Goal: Task Accomplishment & Management: Use online tool/utility

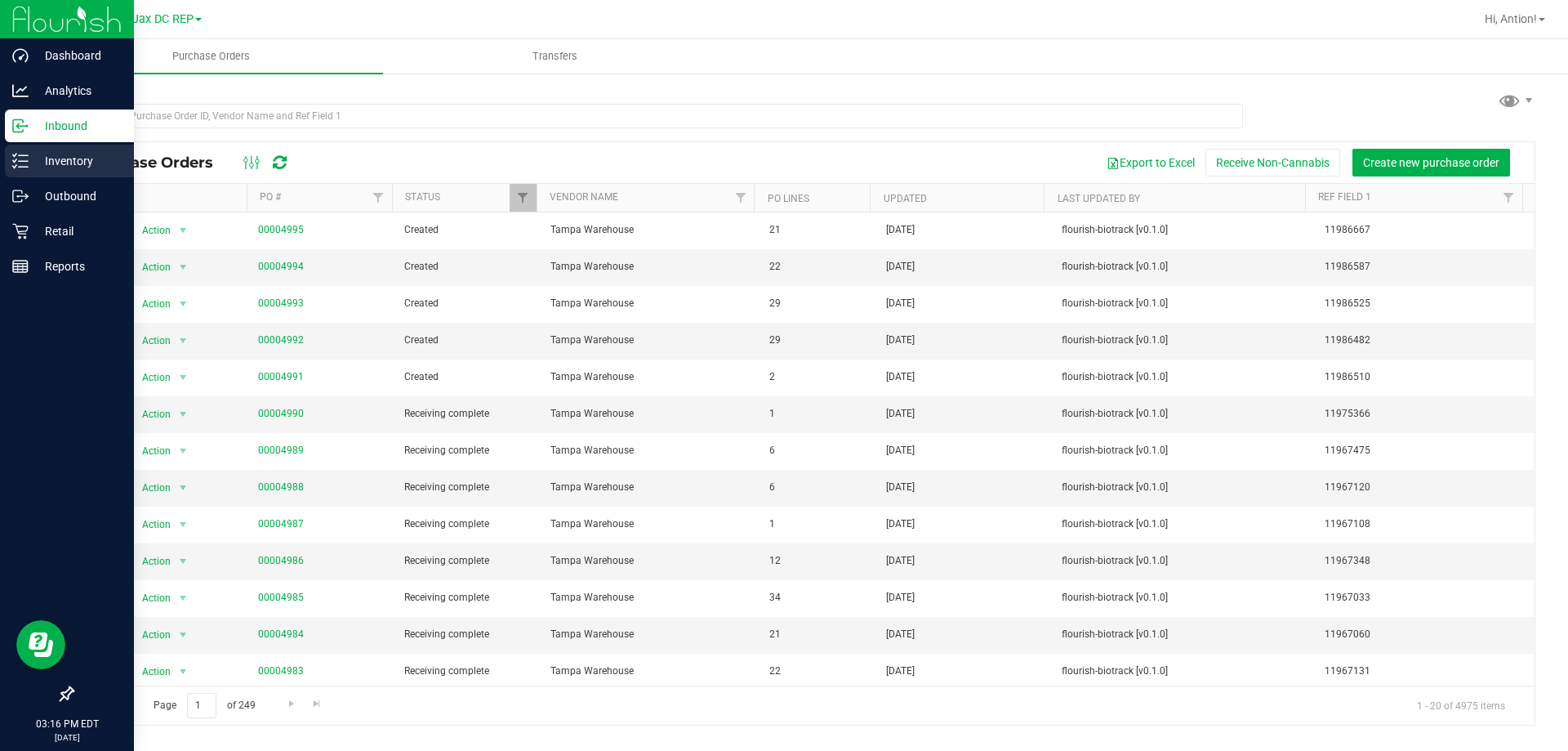
click at [22, 159] on icon at bounding box center [20, 160] width 16 height 16
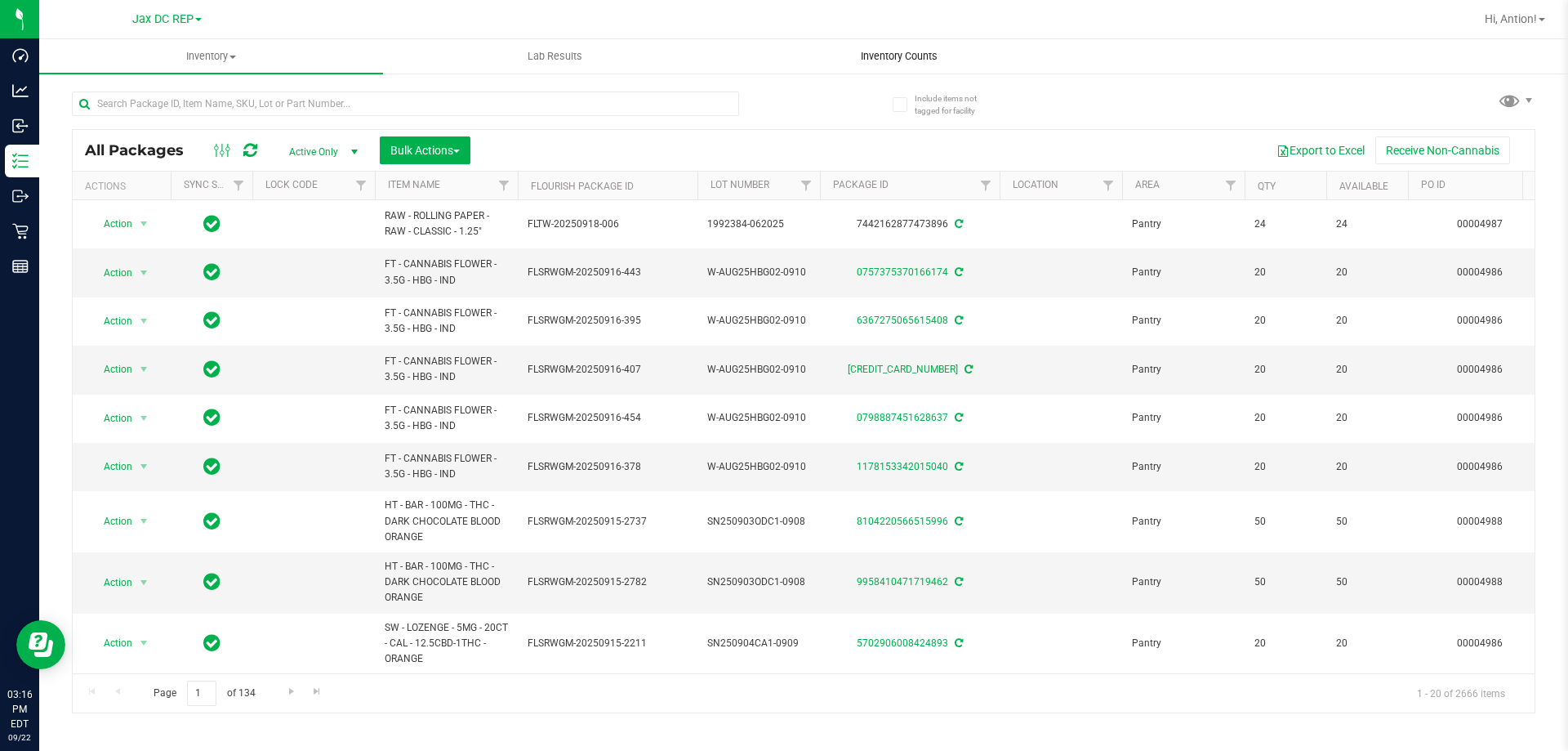
click at [906, 55] on span "Inventory Counts" at bounding box center [899, 56] width 121 height 15
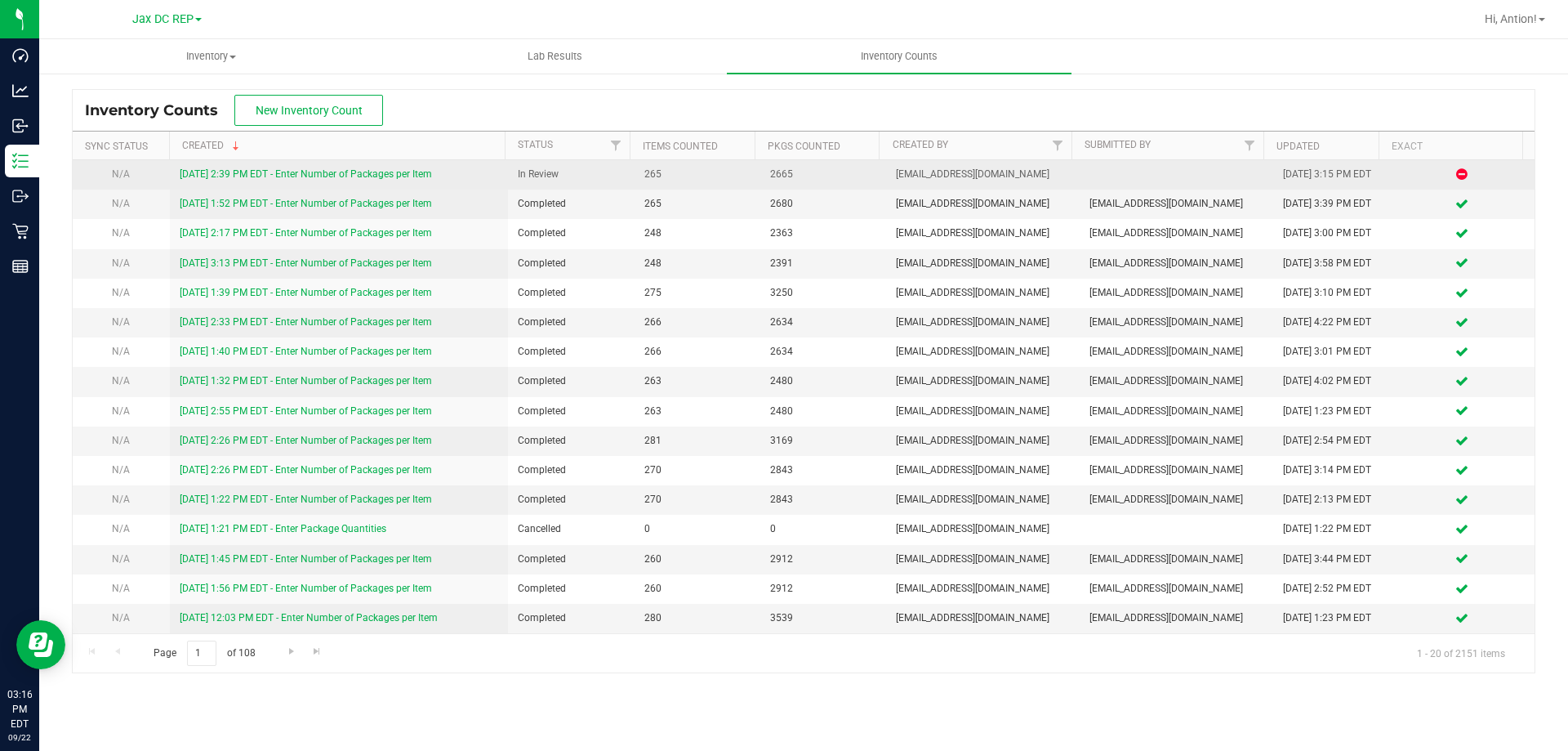
click at [425, 170] on link "[DATE] 2:39 PM EDT - Enter Number of Packages per Item" at bounding box center [306, 174] width 252 height 11
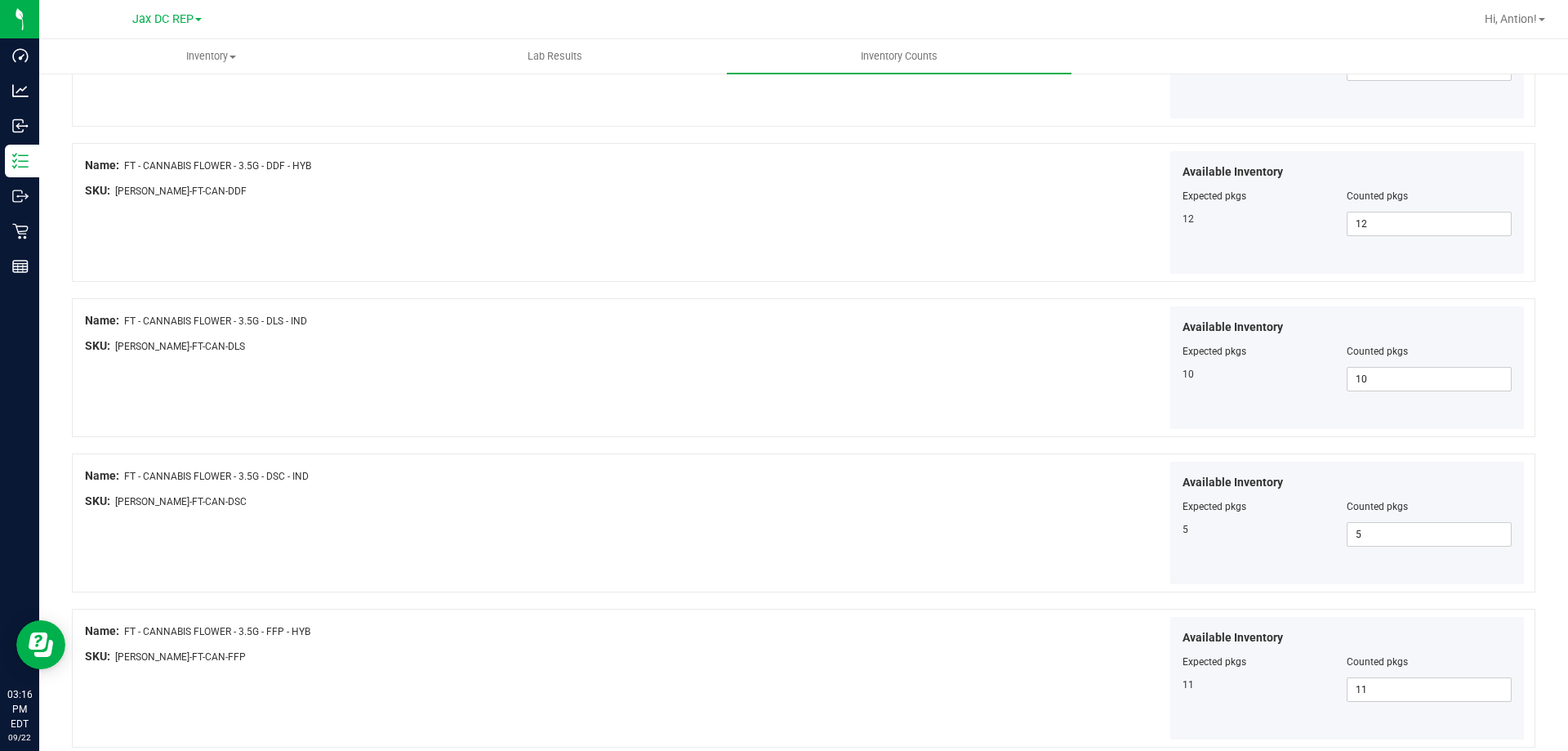
scroll to position [2674, 0]
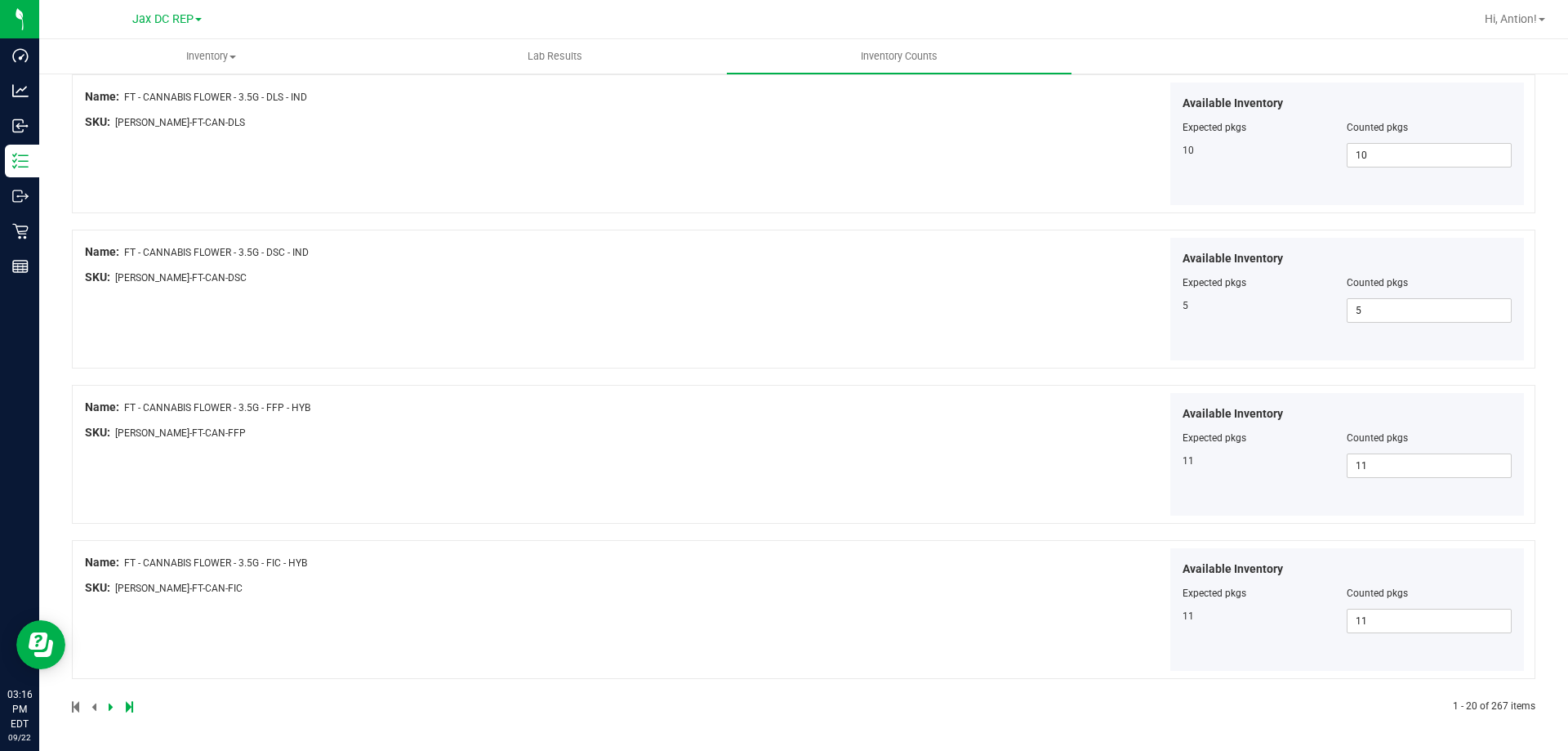
click at [109, 707] on icon at bounding box center [111, 706] width 5 height 9
click at [110, 708] on icon at bounding box center [111, 706] width 5 height 9
click at [109, 709] on icon at bounding box center [111, 706] width 5 height 9
click at [109, 707] on icon at bounding box center [111, 706] width 5 height 9
click at [109, 709] on icon at bounding box center [111, 706] width 5 height 9
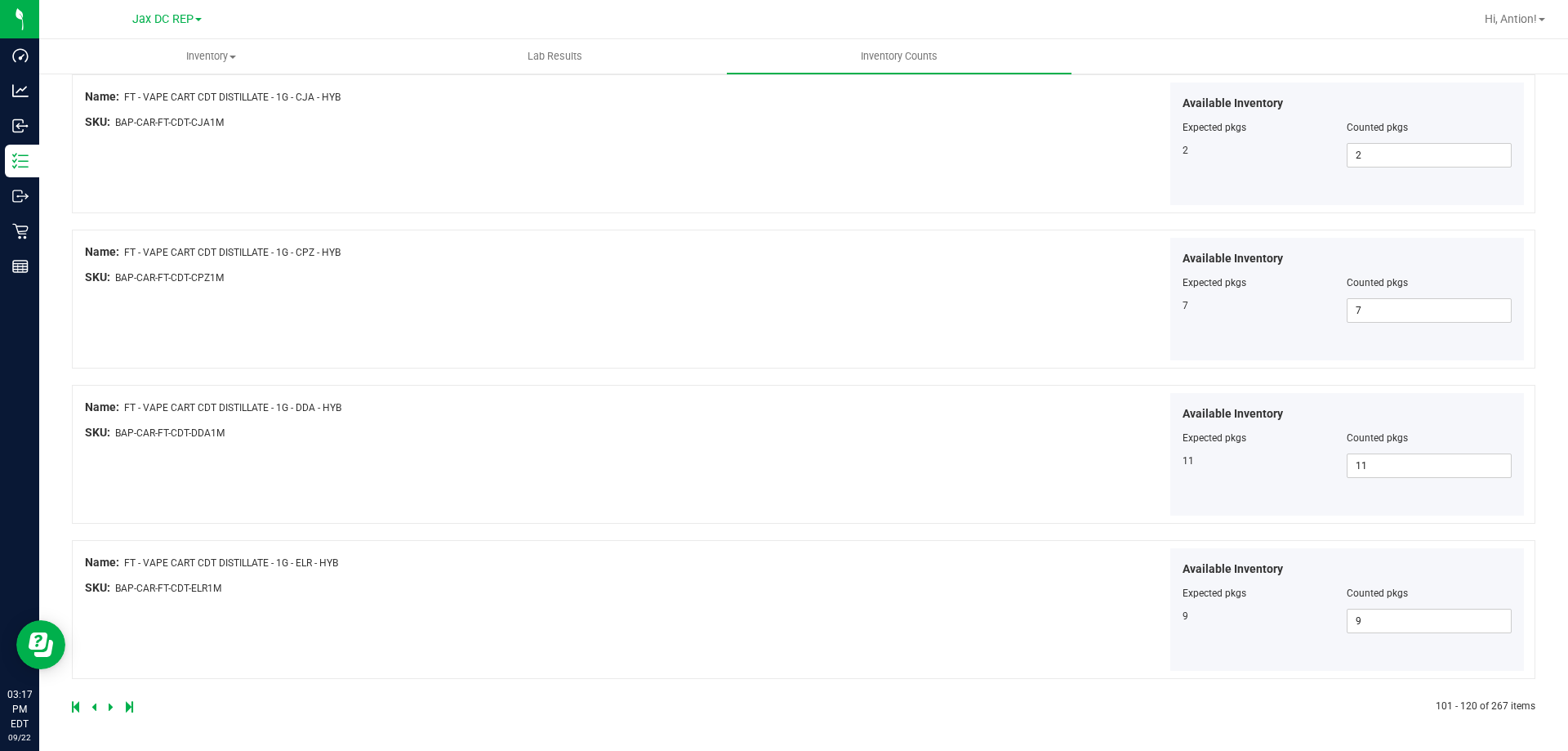
click at [113, 707] on link at bounding box center [113, 707] width 8 height 11
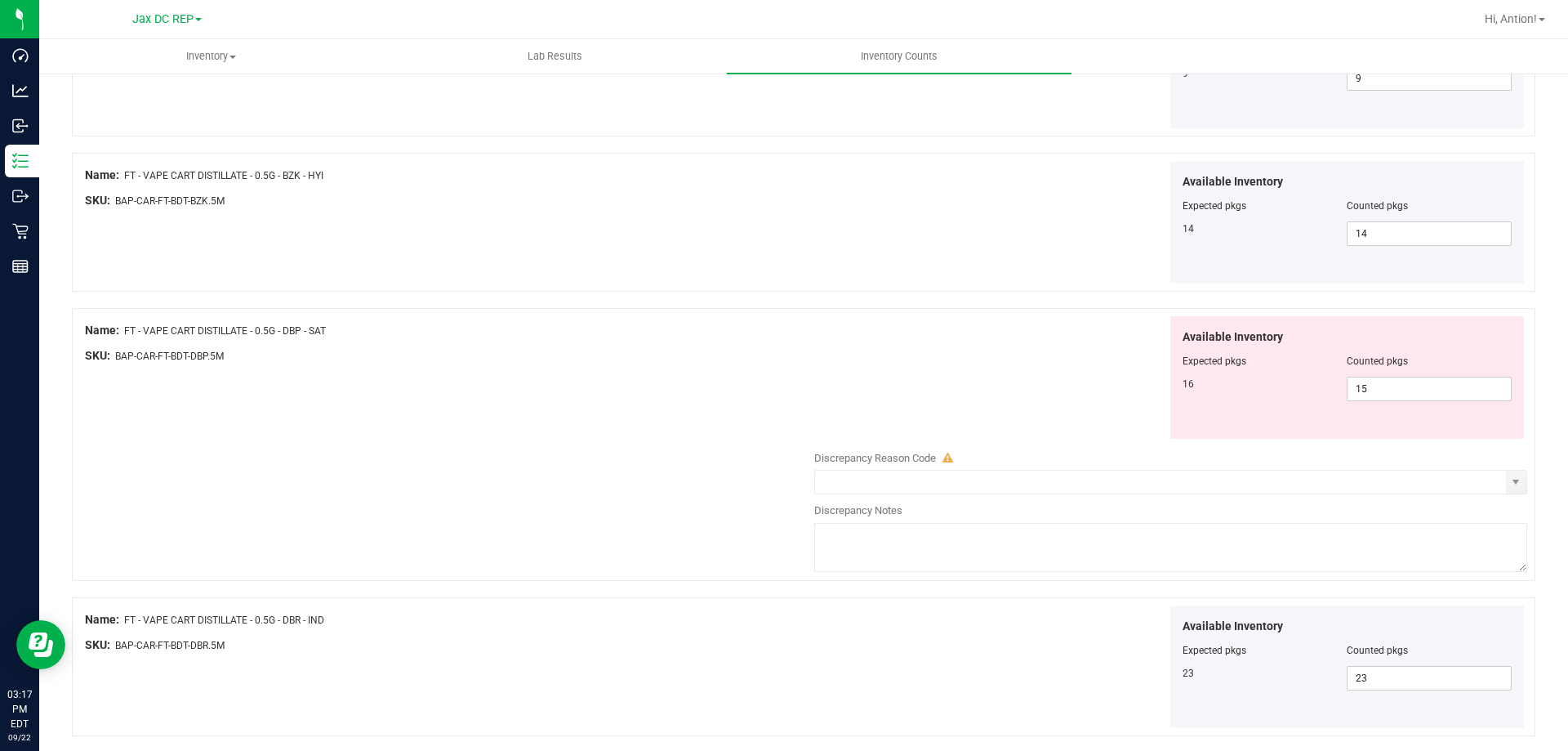
scroll to position [2287, 0]
click at [869, 382] on div "Available Inventory Expected pkgs Counted pkgs 16 15 15" at bounding box center [1167, 376] width 721 height 123
drag, startPoint x: 1369, startPoint y: 397, endPoint x: 1156, endPoint y: 397, distance: 213.0
click at [1156, 397] on div "Available Inventory Expected pkgs Counted pkgs 16 15 15" at bounding box center [1167, 376] width 721 height 123
type input "16"
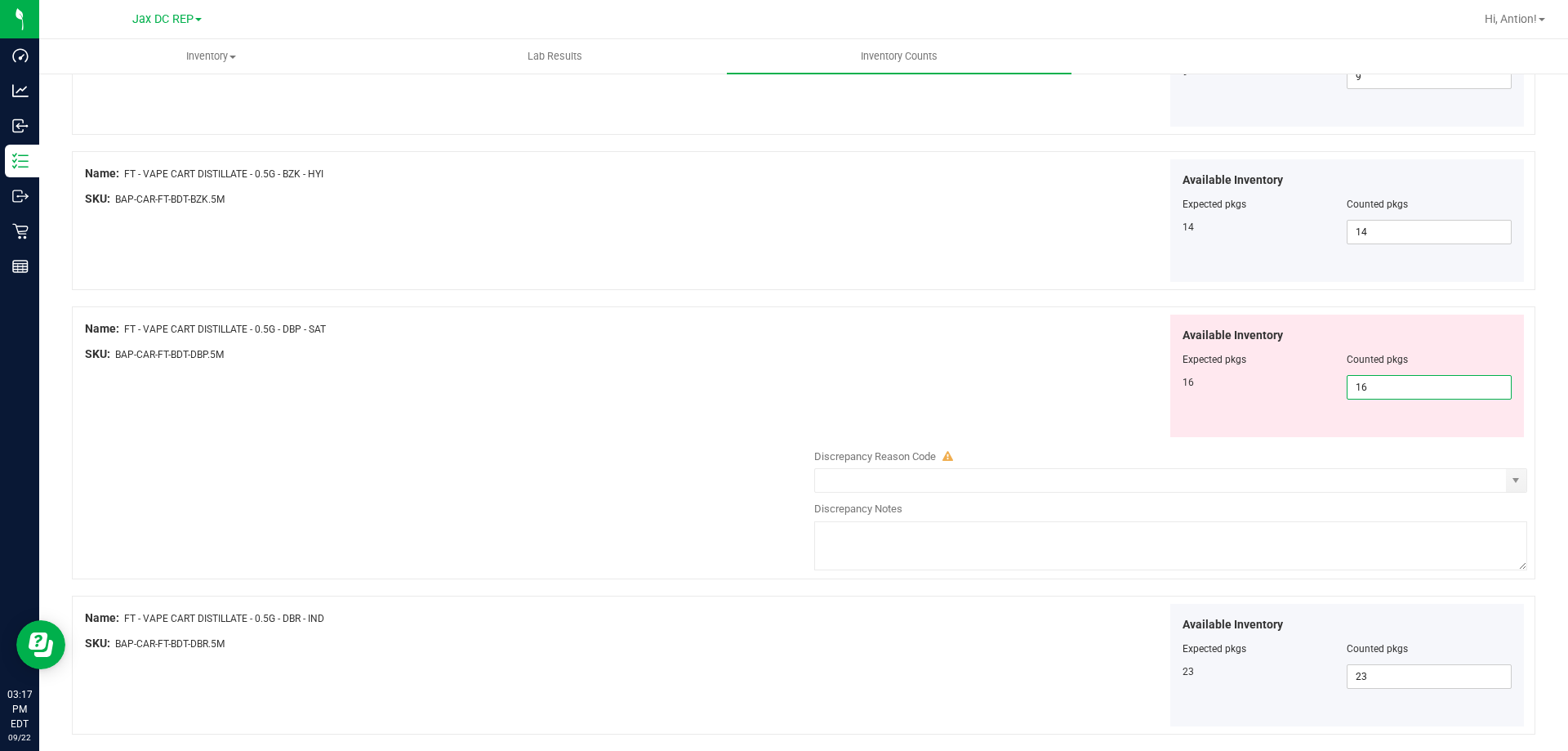
type input "16"
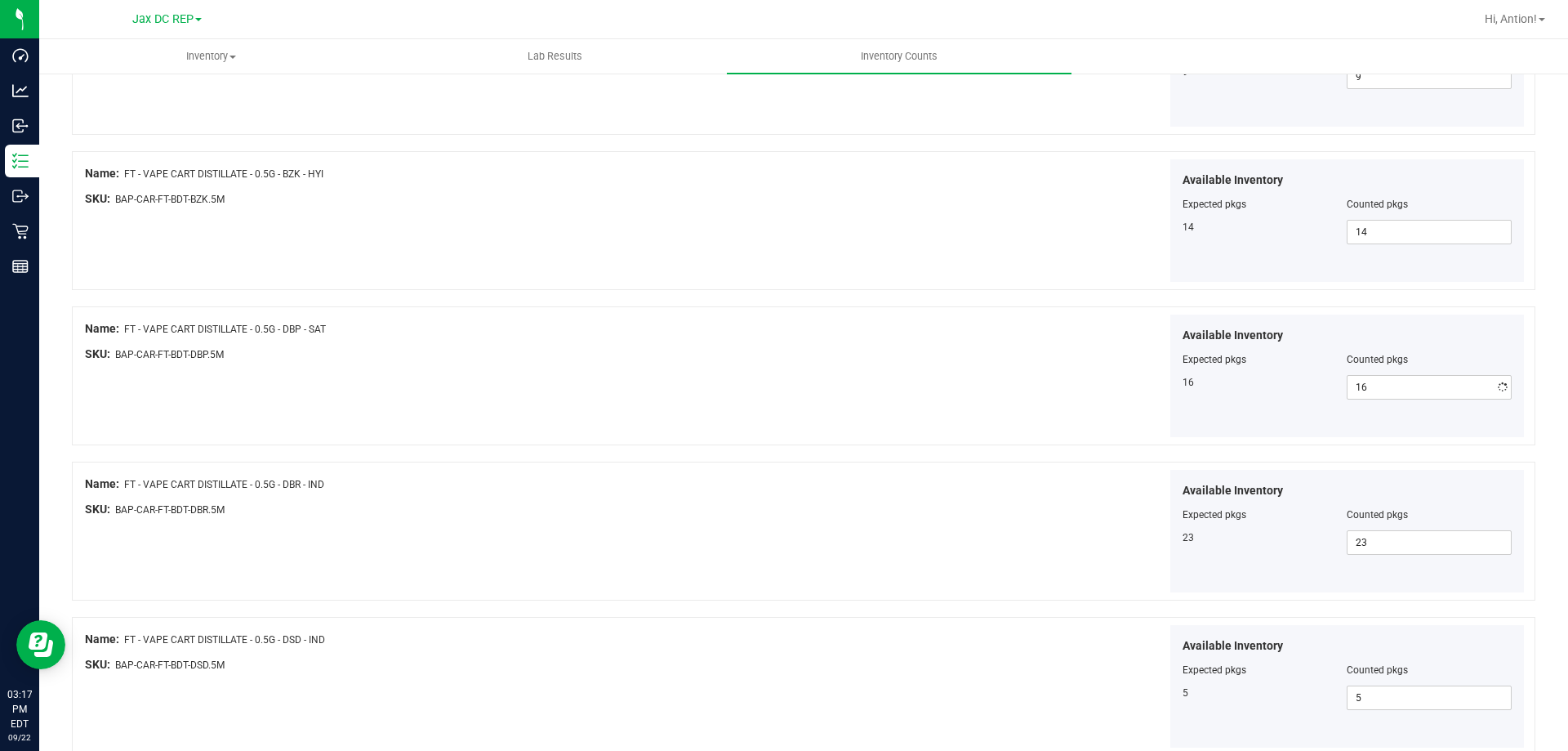
click at [1156, 397] on div "Available Inventory Expected pkgs Counted pkgs 16 16 16" at bounding box center [1167, 376] width 721 height 123
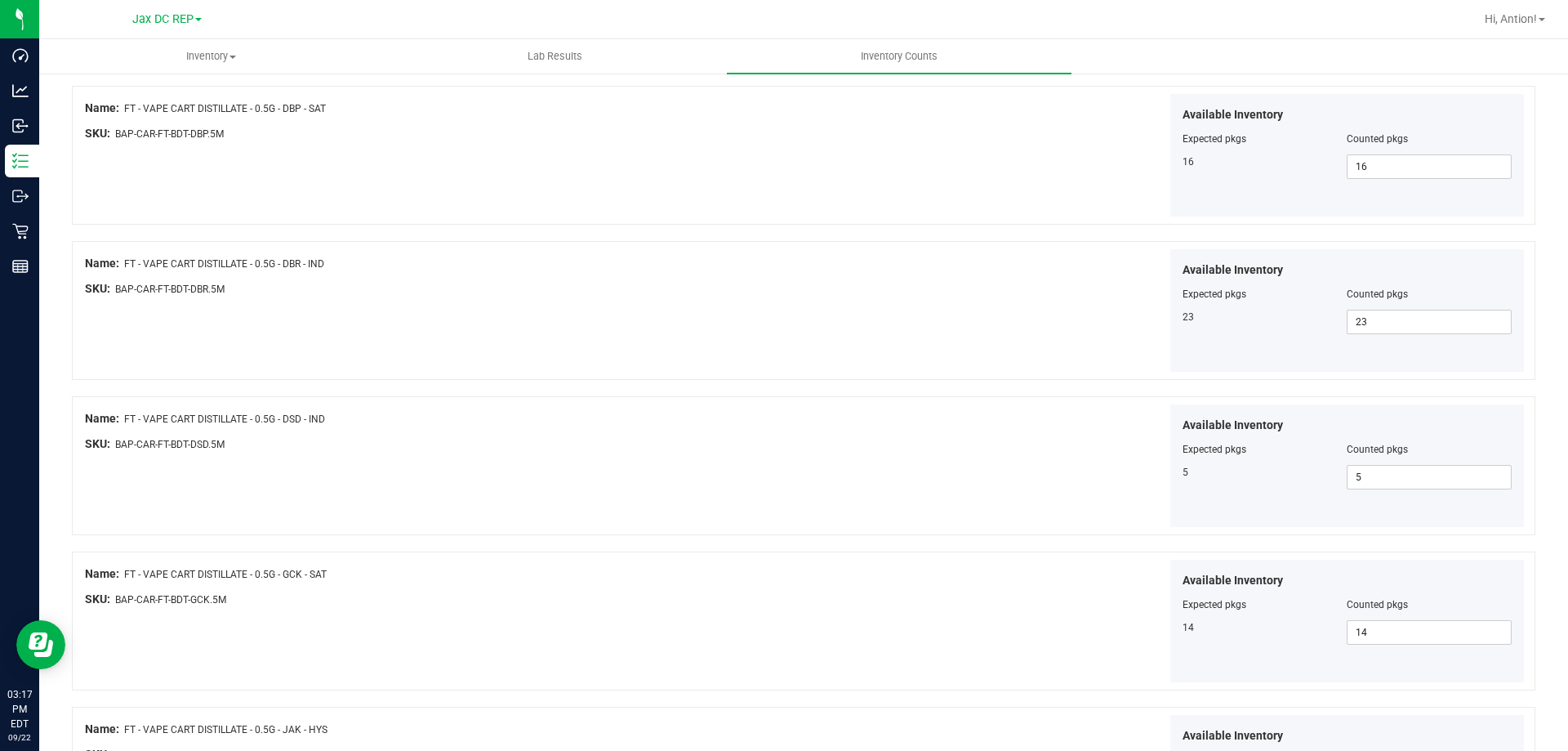
scroll to position [2674, 0]
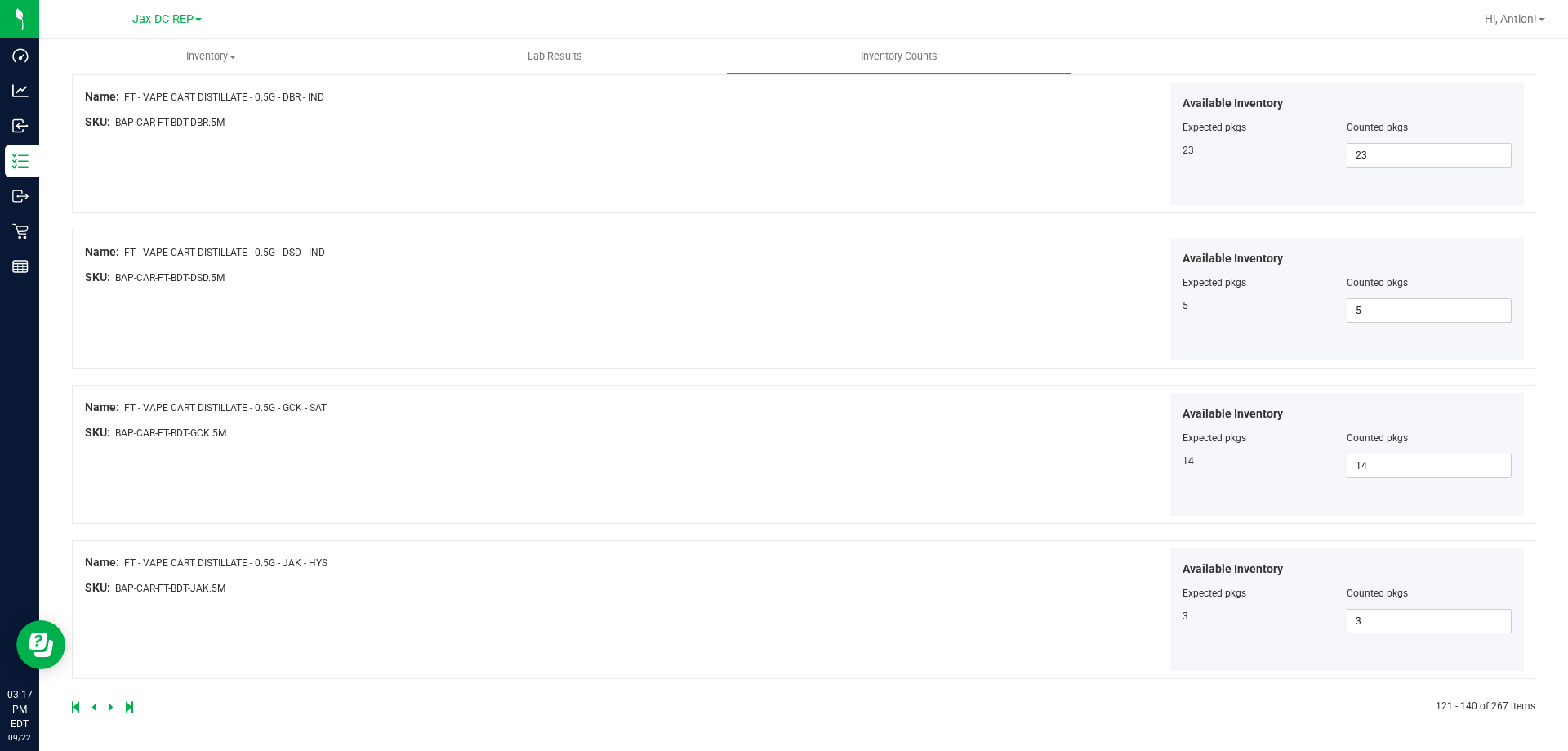
click at [109, 707] on icon at bounding box center [111, 706] width 5 height 9
click at [109, 708] on icon at bounding box center [111, 706] width 5 height 9
click at [110, 705] on icon at bounding box center [111, 706] width 5 height 9
click at [109, 708] on icon at bounding box center [111, 706] width 5 height 9
click at [107, 707] on div at bounding box center [437, 707] width 732 height 15
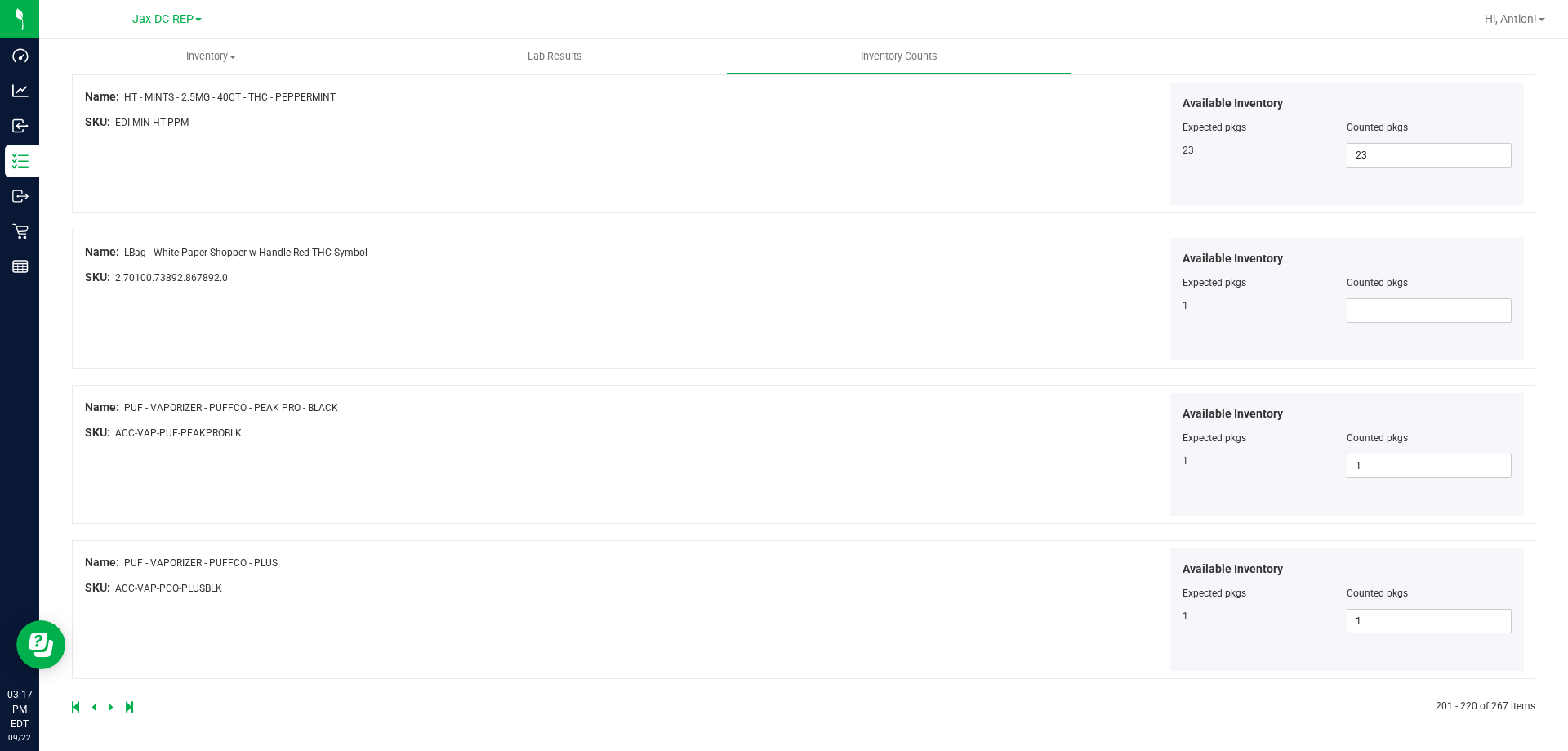
click at [111, 707] on icon at bounding box center [111, 706] width 5 height 9
click at [109, 708] on icon at bounding box center [111, 706] width 5 height 9
click at [112, 707] on icon at bounding box center [111, 706] width 5 height 9
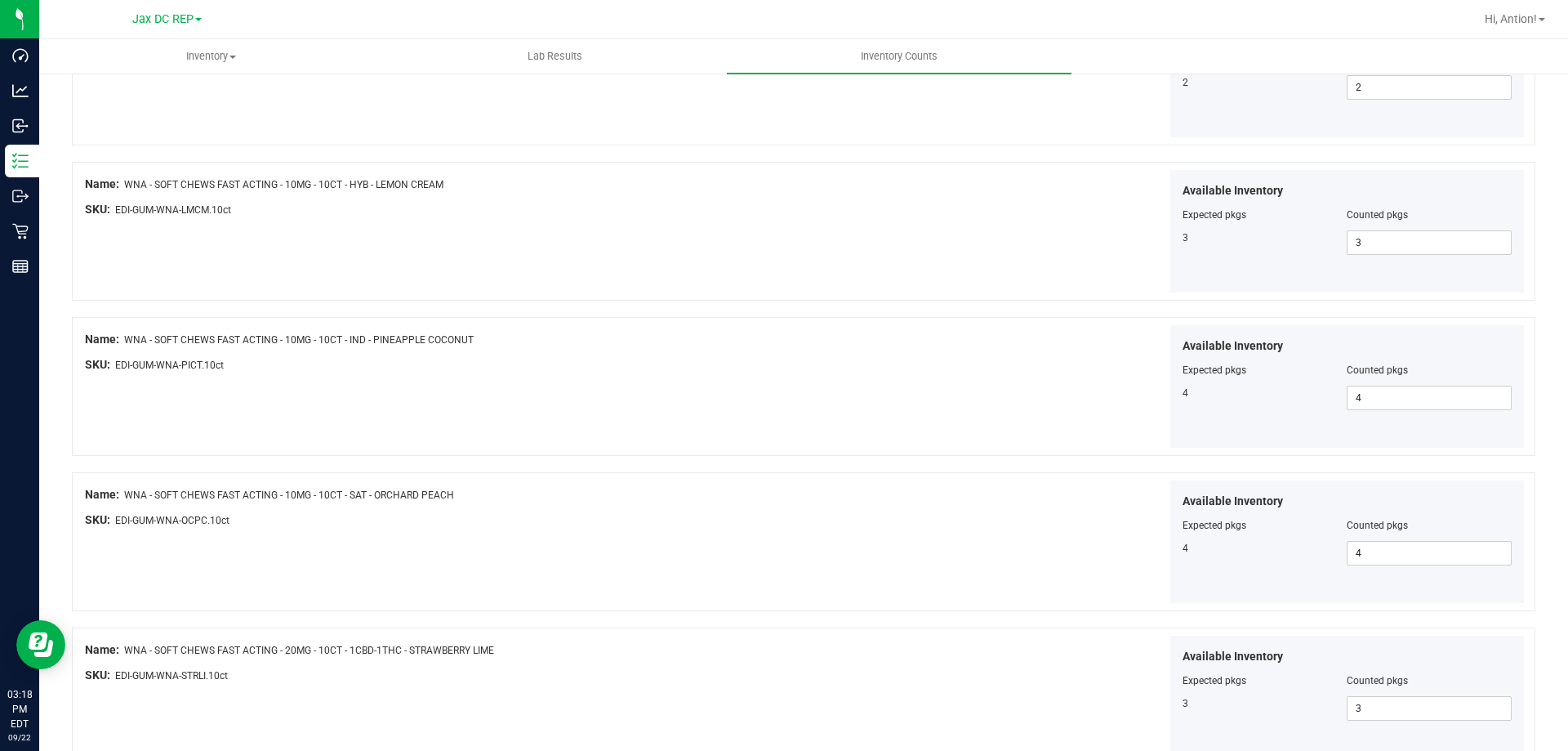
scroll to position [657, 0]
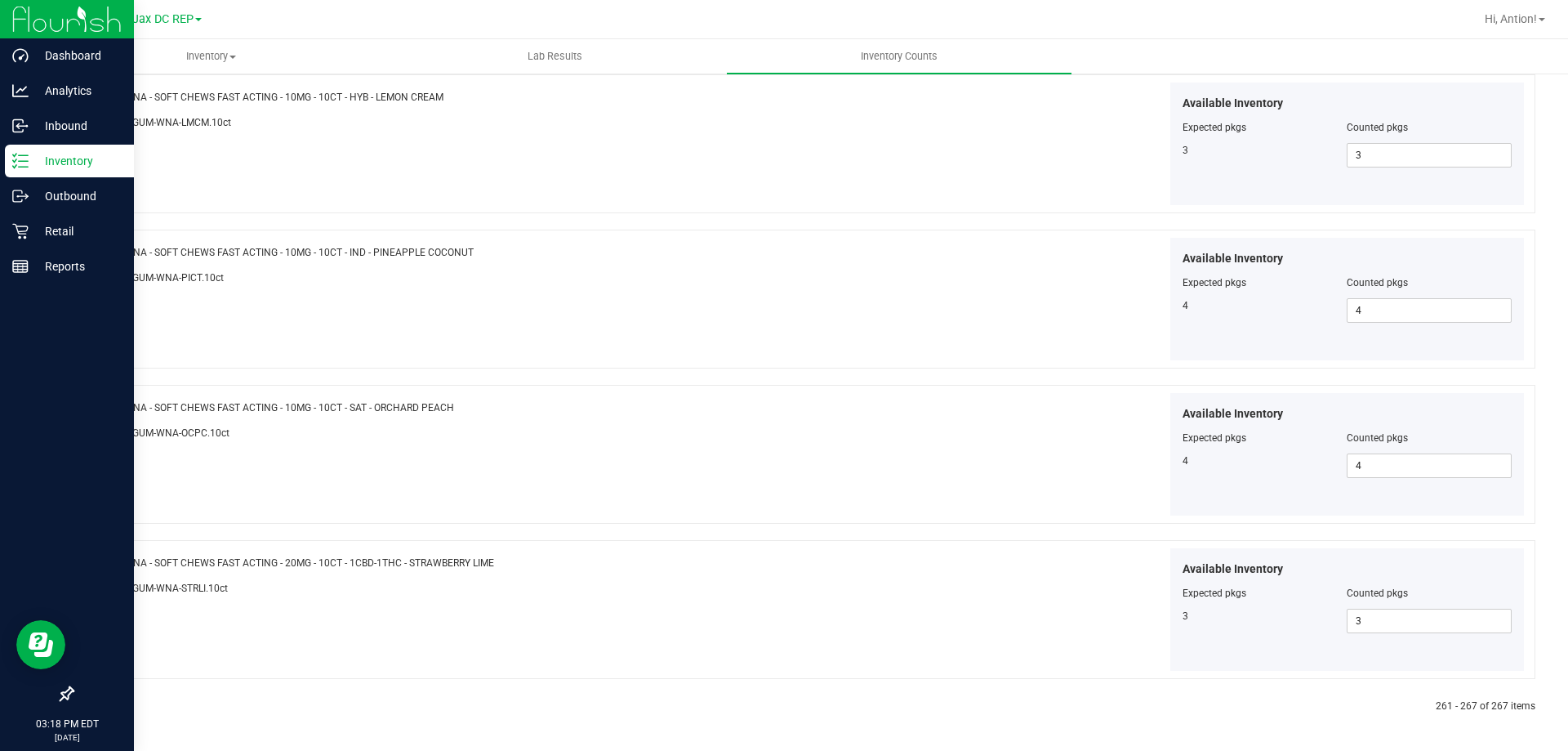
click at [33, 163] on p "Inventory" at bounding box center [77, 161] width 98 height 20
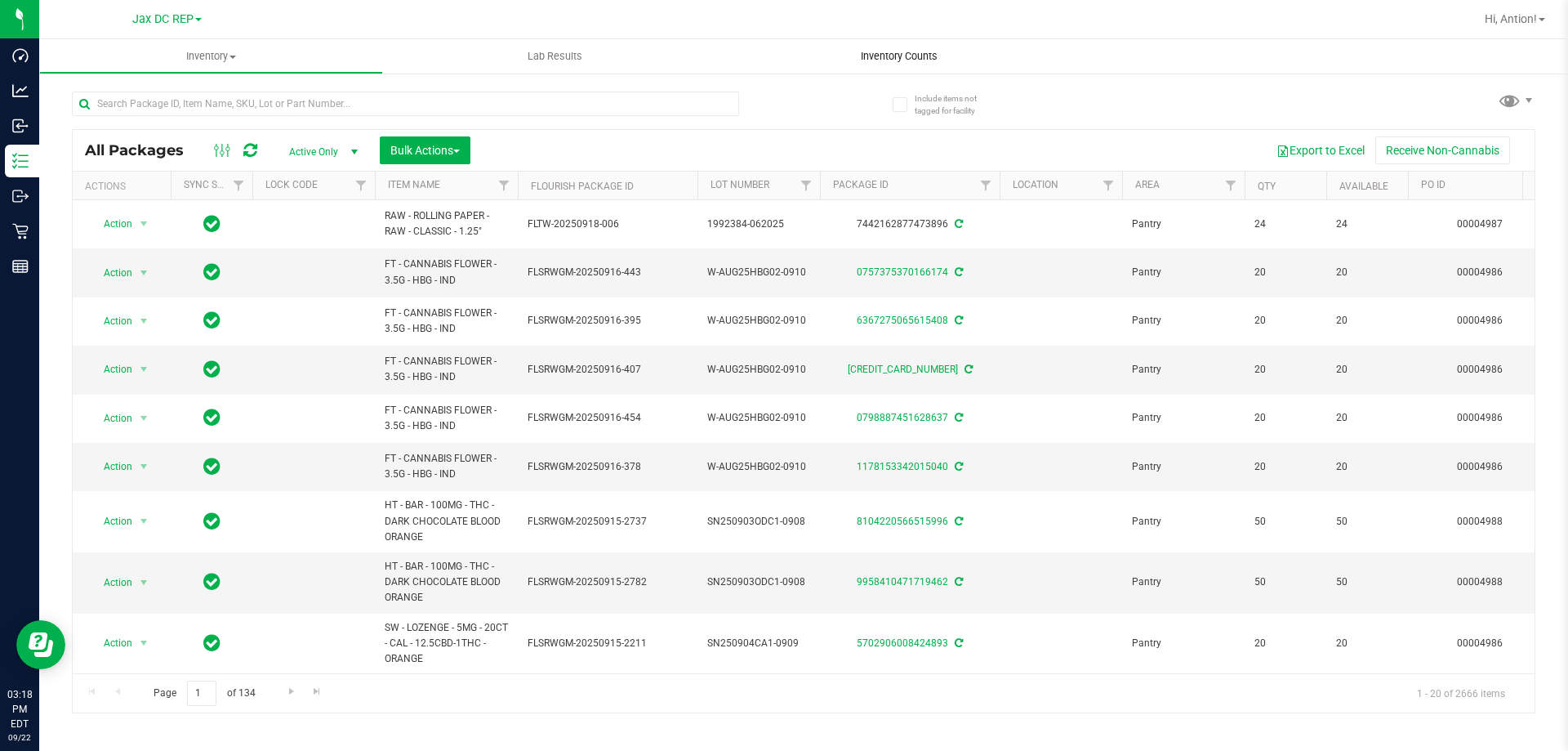
click at [872, 54] on span "Inventory Counts" at bounding box center [899, 56] width 121 height 15
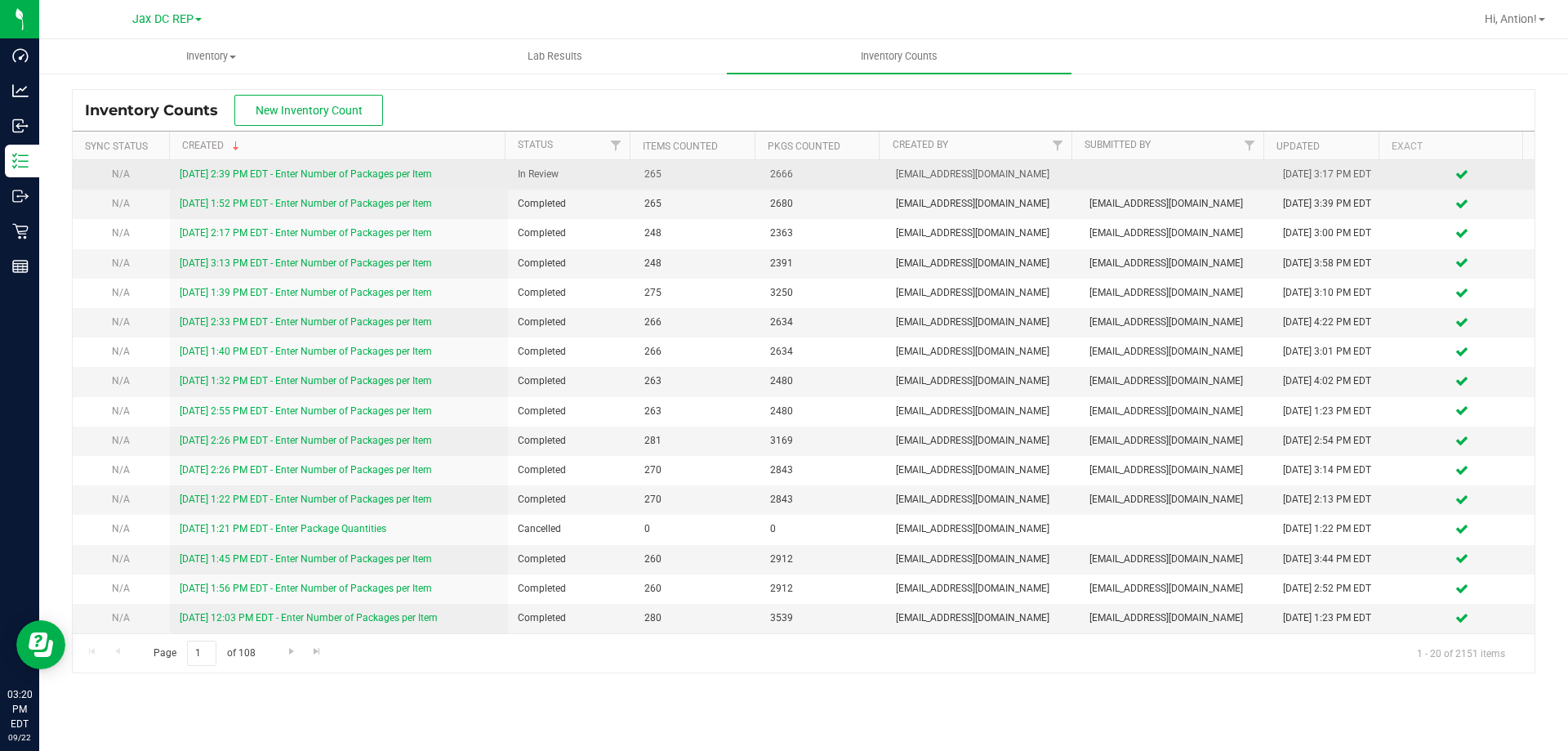
click at [415, 170] on link "[DATE] 2:39 PM EDT - Enter Number of Packages per Item" at bounding box center [306, 174] width 252 height 11
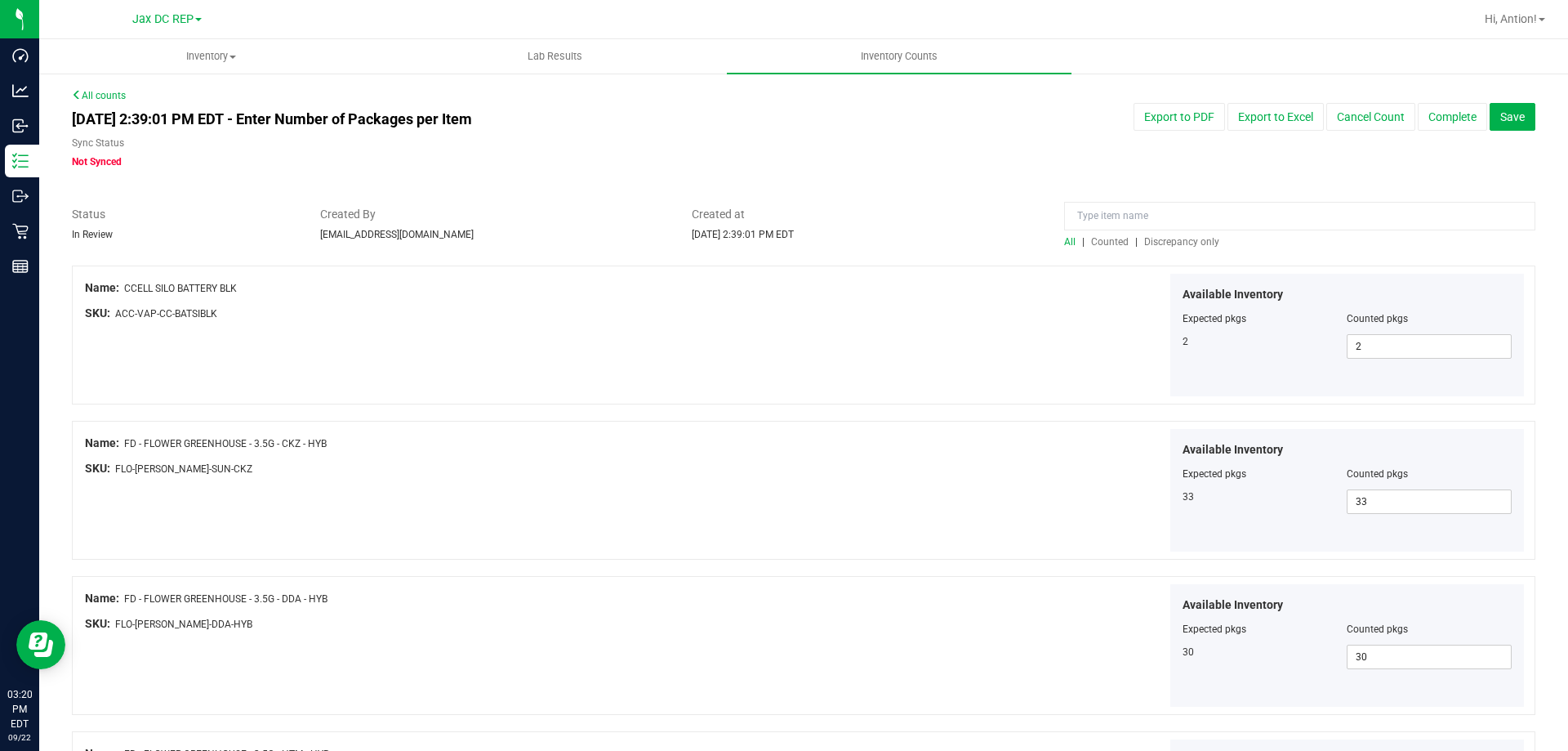
click at [1174, 236] on span "Discrepancy only" at bounding box center [1182, 242] width 75 height 11
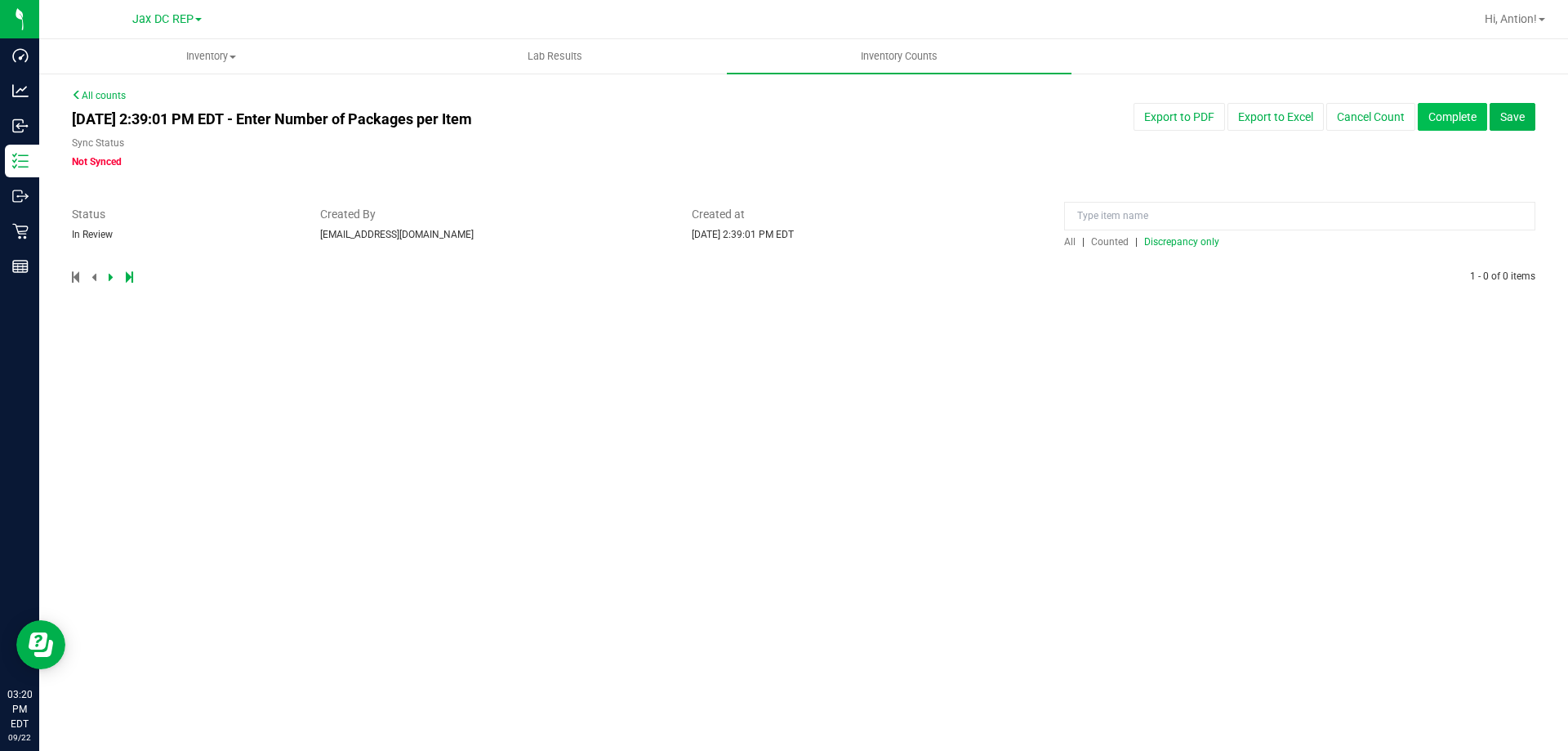
click at [1465, 123] on button "Complete" at bounding box center [1452, 117] width 70 height 28
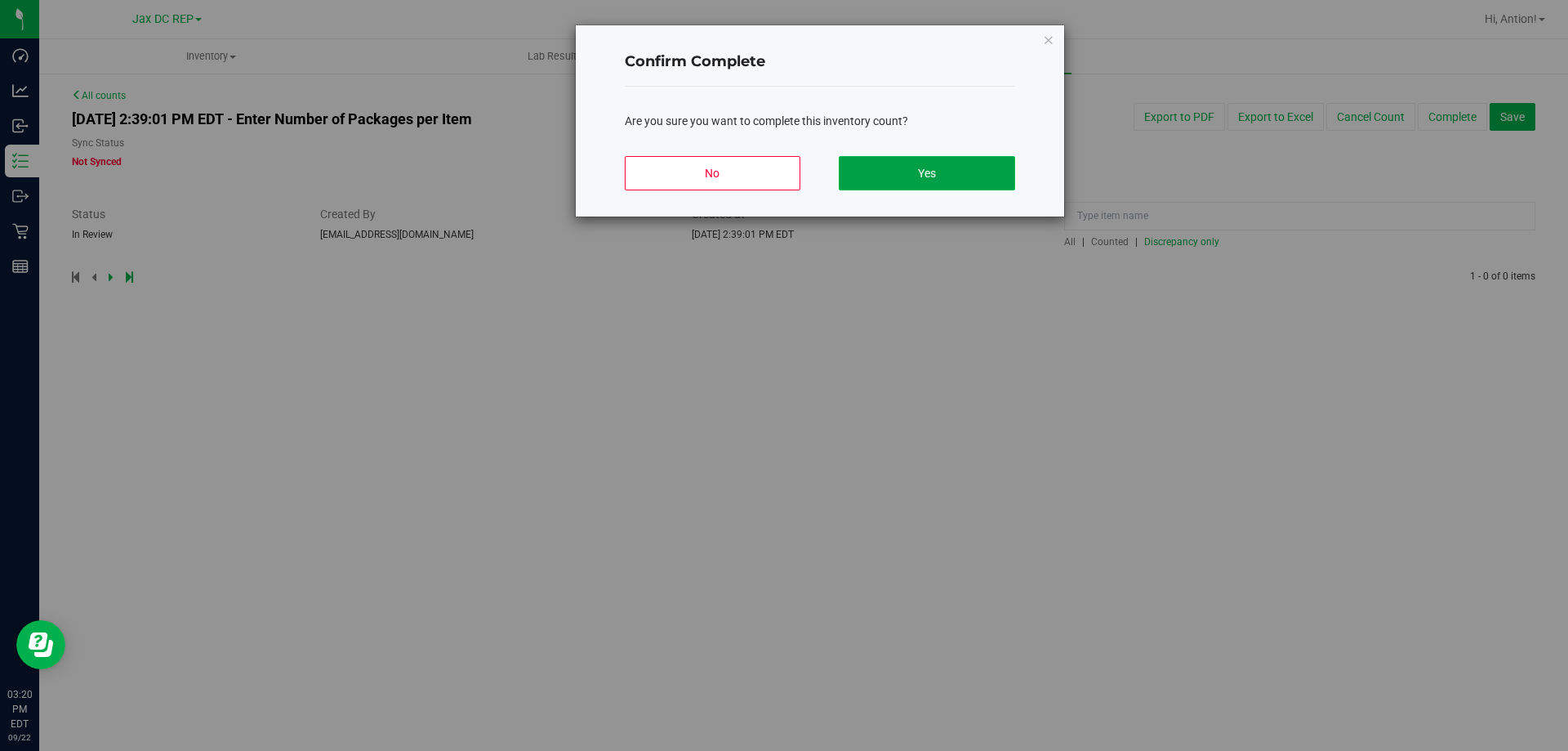
click at [956, 181] on button "Yes" at bounding box center [926, 173] width 176 height 34
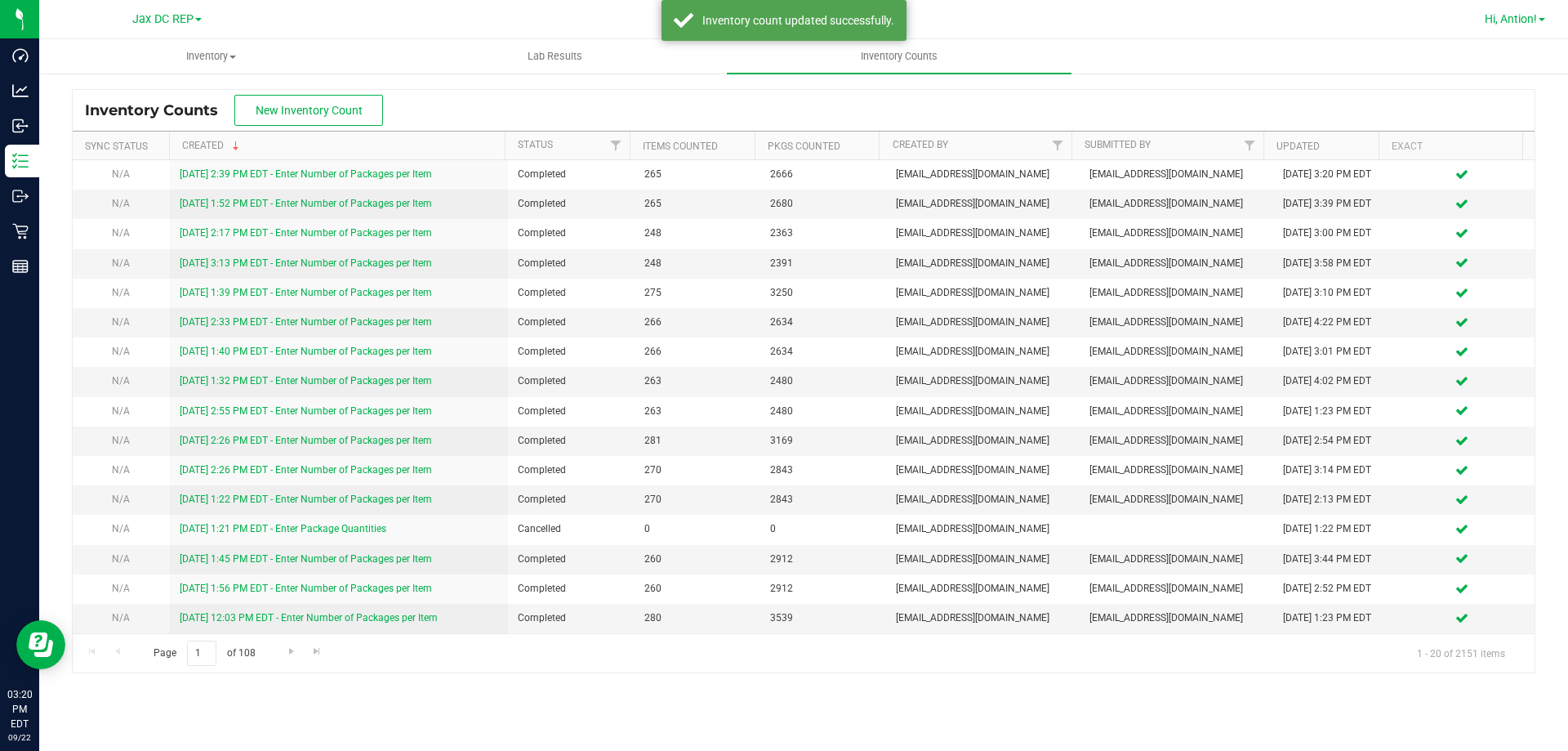
click at [1550, 20] on link "Hi, Antion!" at bounding box center [1515, 19] width 73 height 17
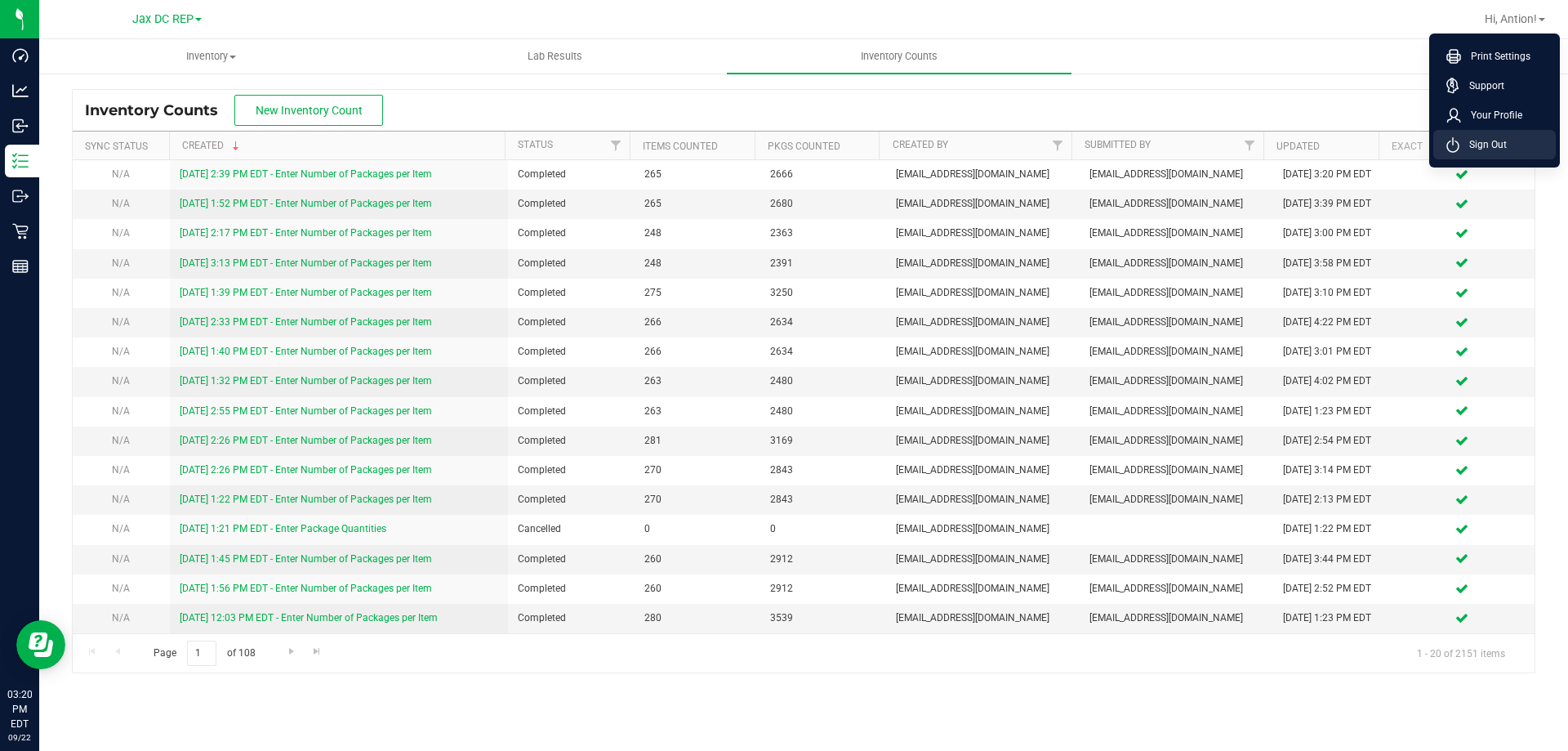
click at [1477, 134] on li "Sign Out" at bounding box center [1495, 144] width 122 height 29
